Goal: Transaction & Acquisition: Purchase product/service

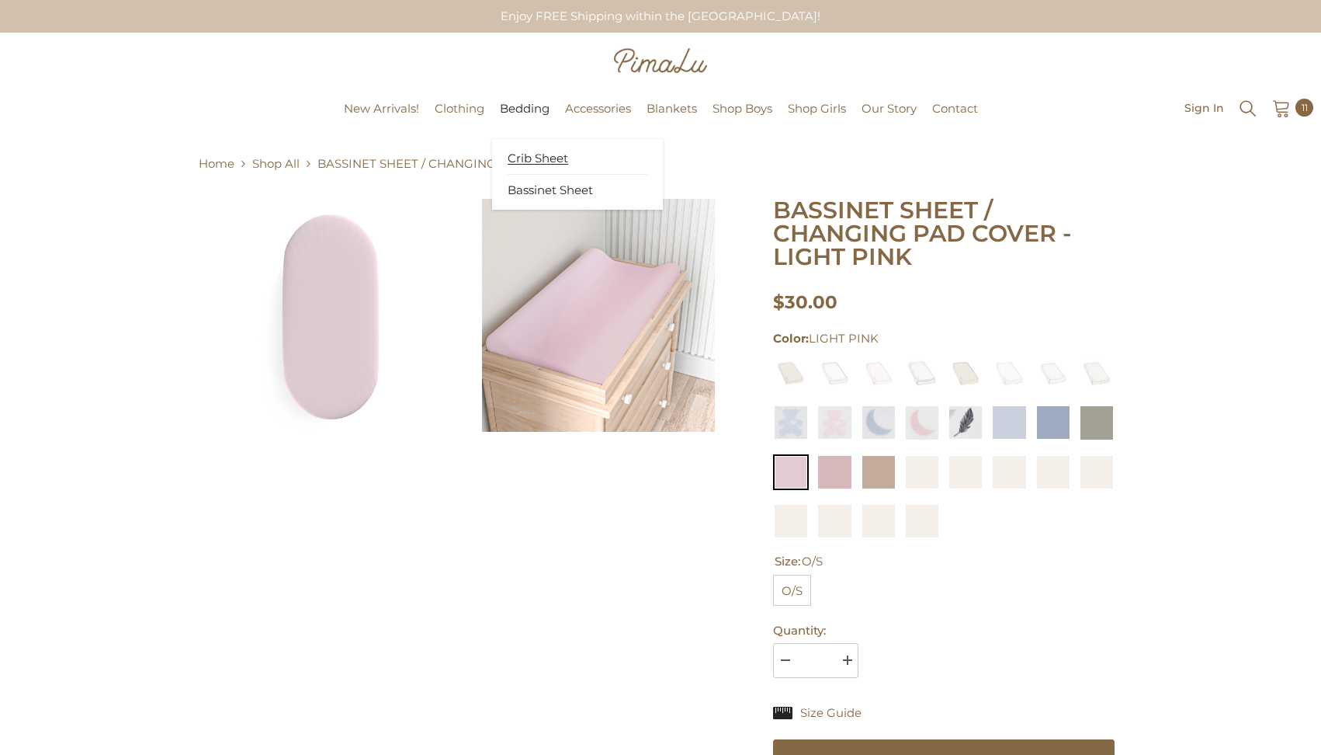
click at [536, 158] on span "Crib Sheet" at bounding box center [538, 159] width 61 height 16
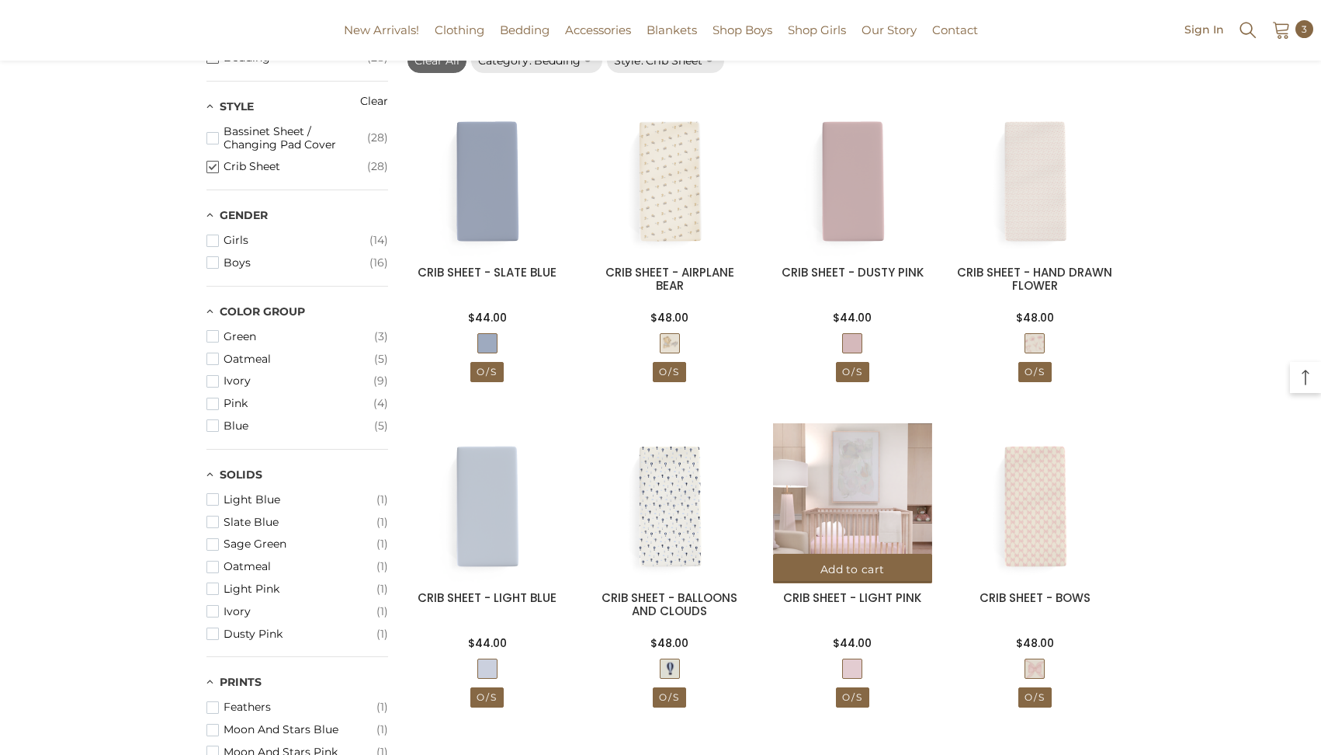
scroll to position [180, 0]
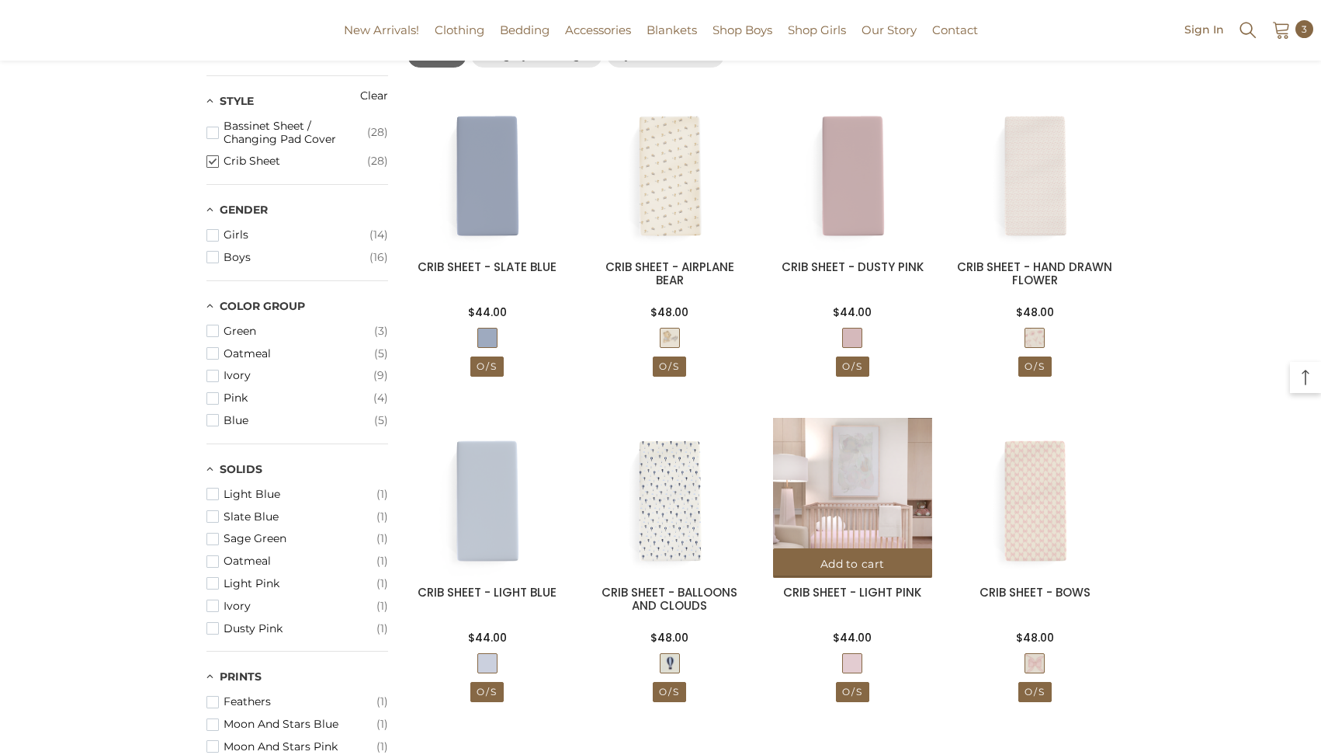
click at [810, 526] on img at bounding box center [852, 497] width 159 height 159
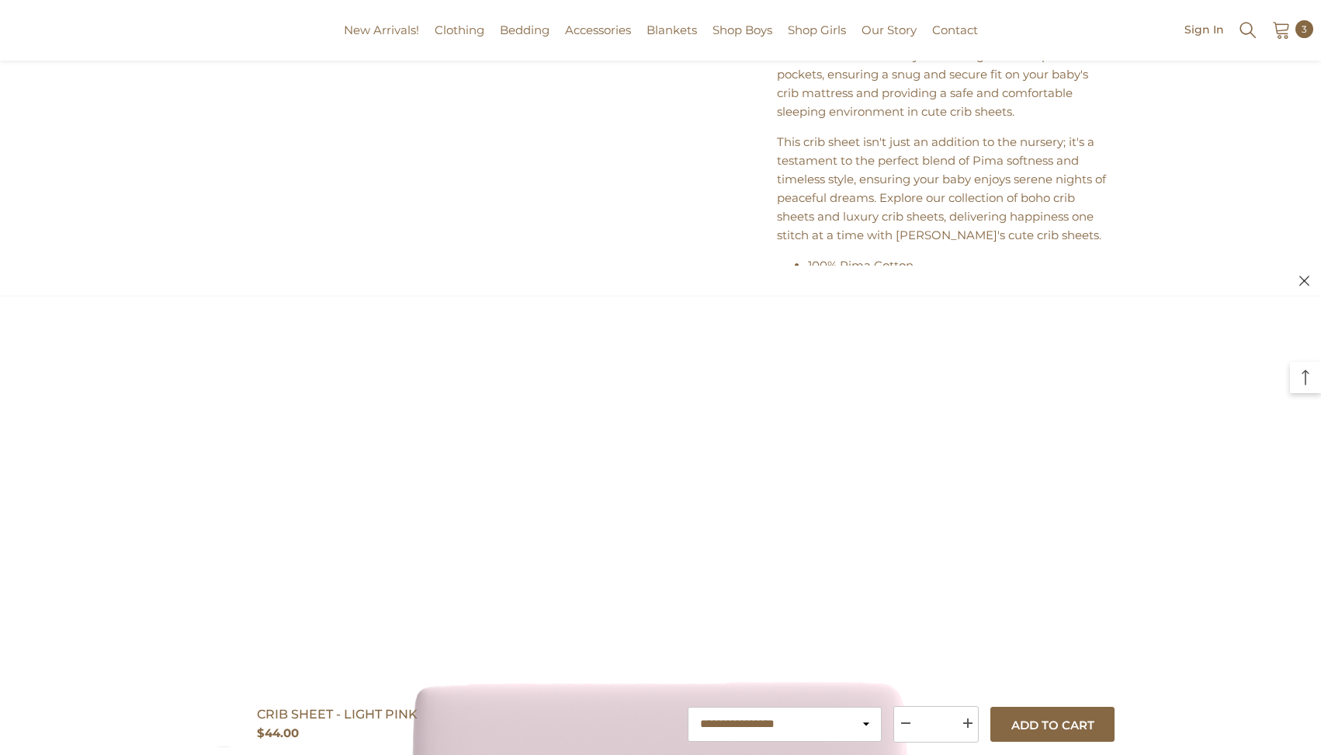
scroll to position [897, 0]
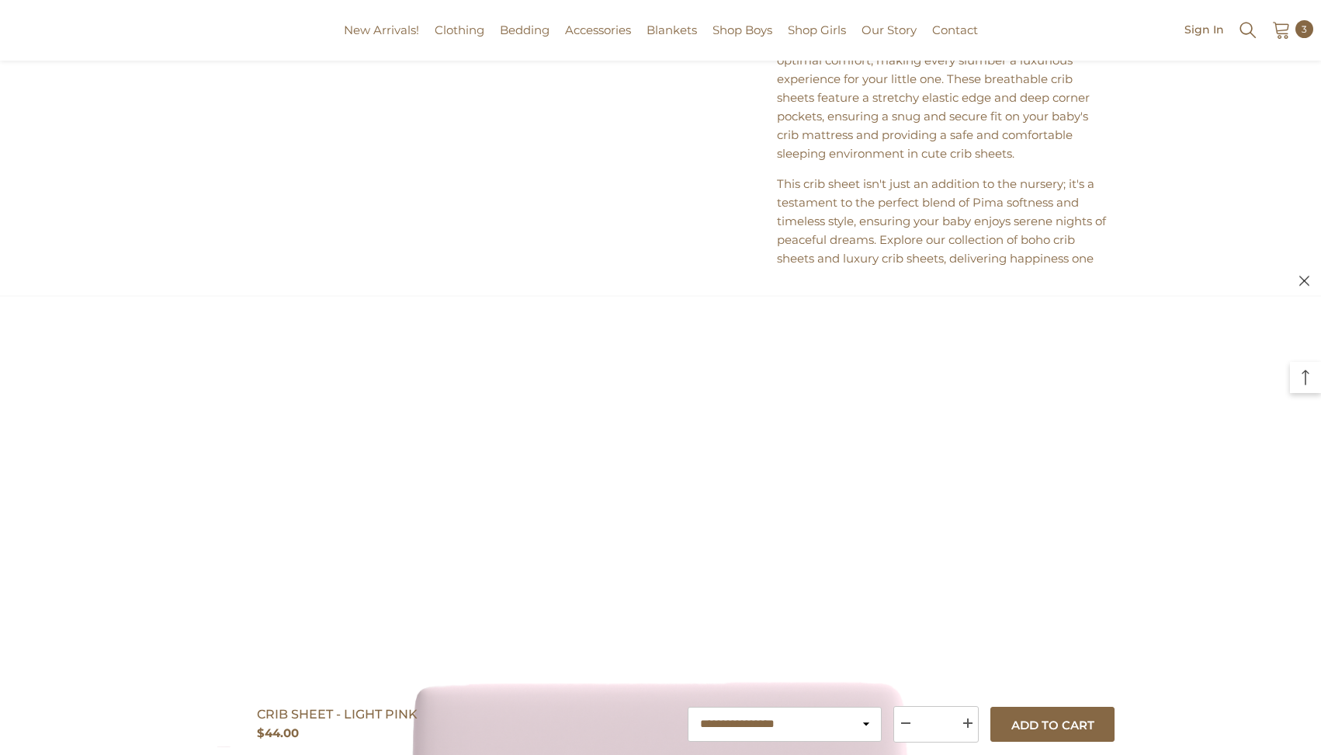
scroll to position [877, 0]
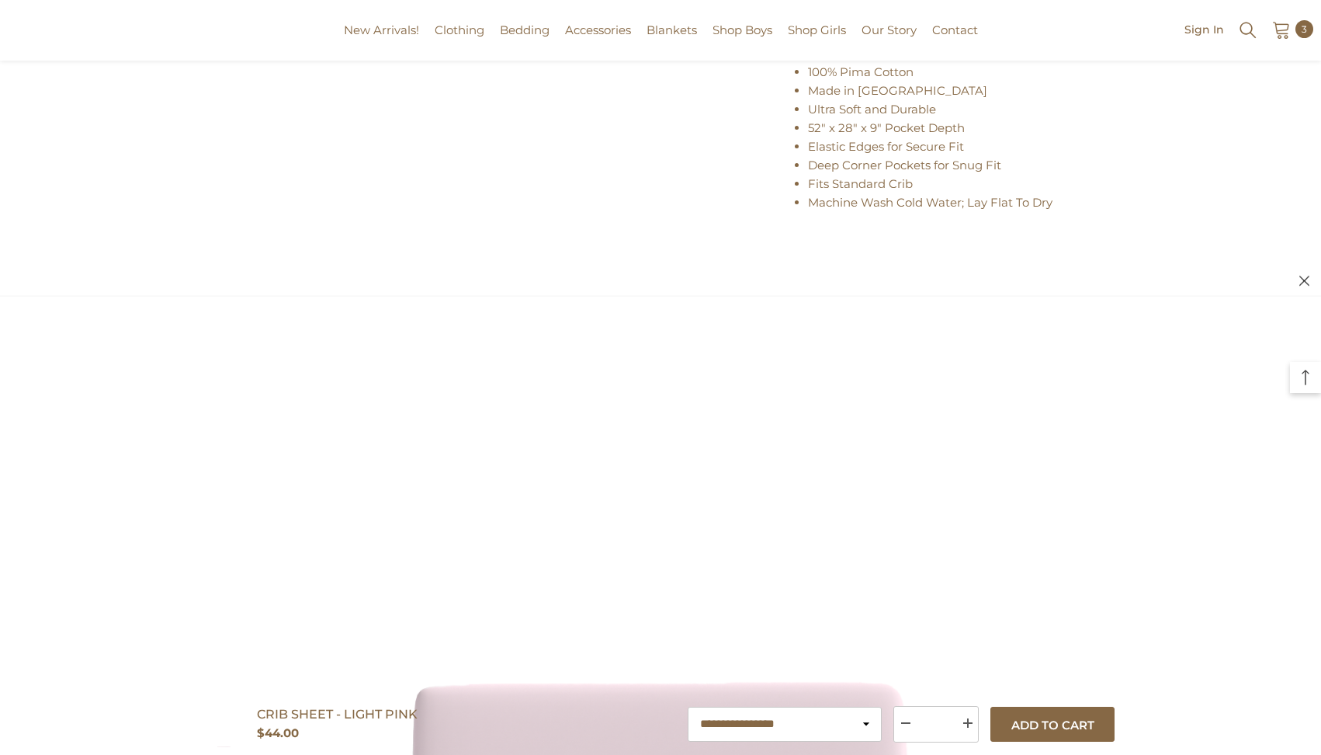
scroll to position [1105, 0]
drag, startPoint x: 883, startPoint y: 142, endPoint x: 807, endPoint y: 148, distance: 76.3
click at [807, 148] on ul "100% Pima Cotton Made in Peru Ultra Soft and Durable 52" x 28" x 9" Pocket Dept…" at bounding box center [944, 138] width 334 height 149
drag, startPoint x: 859, startPoint y: 144, endPoint x: 808, endPoint y: 143, distance: 50.5
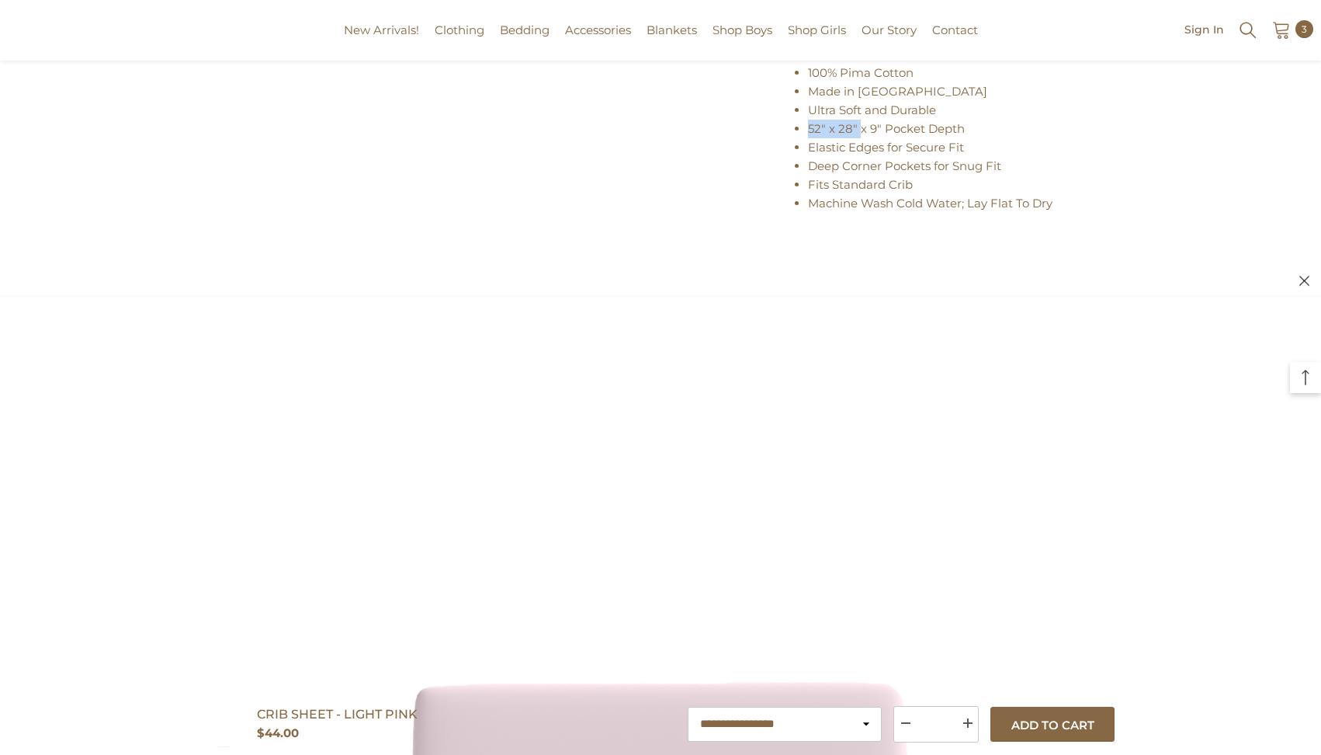
click at [808, 136] on span "52" x 28" x 9" Pocket Depth" at bounding box center [886, 128] width 157 height 15
copy span "52" x 28""
